Goal: Information Seeking & Learning: Learn about a topic

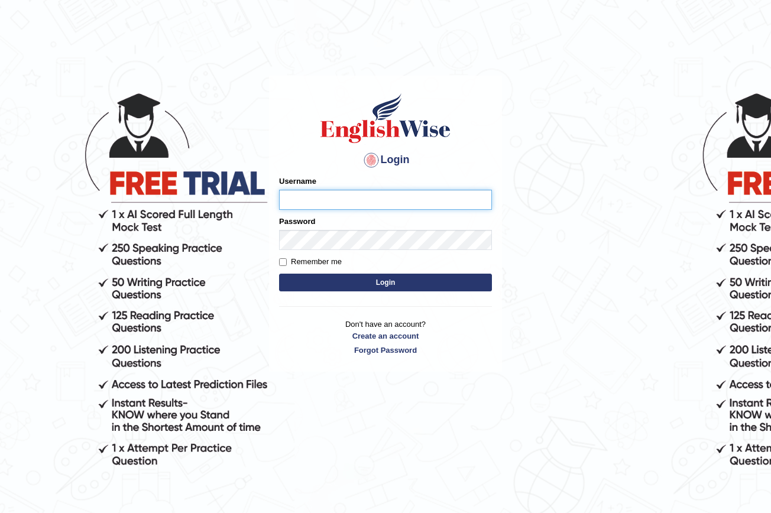
type input "nancy_rana"
click at [393, 288] on button "Login" at bounding box center [385, 283] width 213 height 18
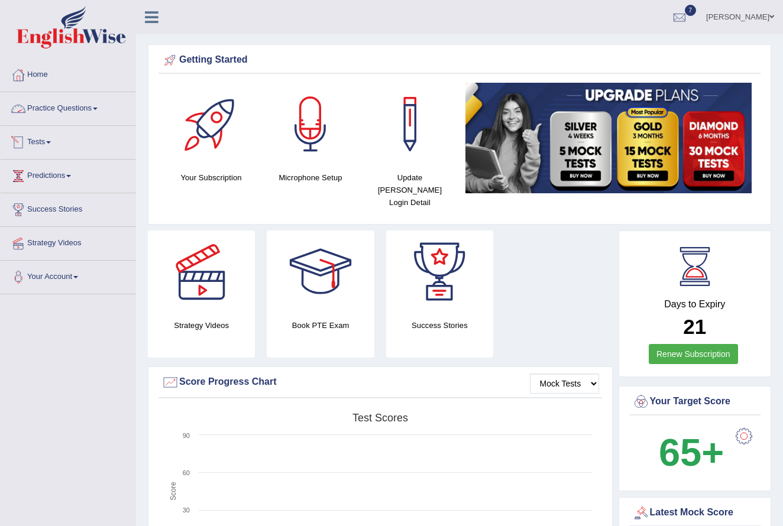
click at [103, 112] on link "Practice Questions" at bounding box center [68, 107] width 135 height 30
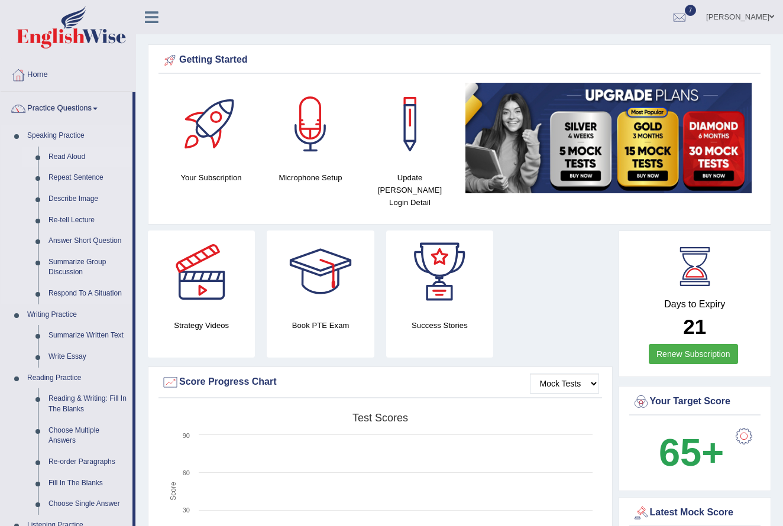
click at [86, 159] on link "Read Aloud" at bounding box center [87, 157] width 89 height 21
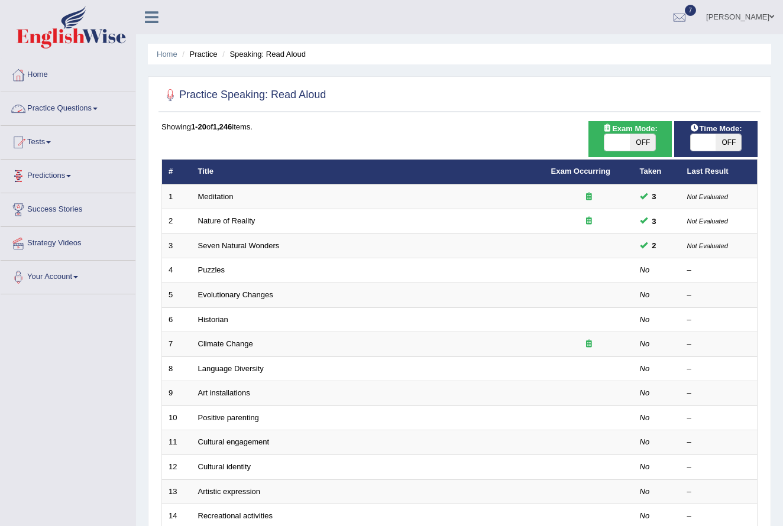
click at [105, 108] on link "Practice Questions" at bounding box center [68, 107] width 135 height 30
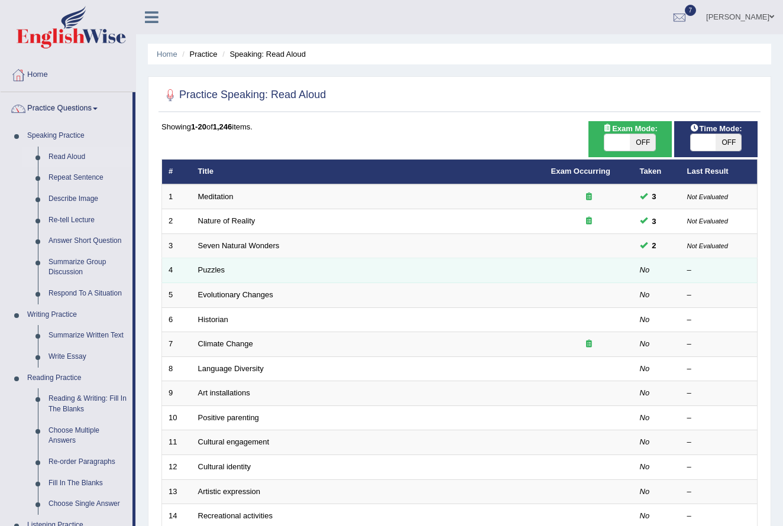
click at [203, 263] on td "Puzzles" at bounding box center [367, 270] width 353 height 25
click at [210, 268] on link "Puzzles" at bounding box center [211, 269] width 27 height 9
